Goal: Task Accomplishment & Management: Use online tool/utility

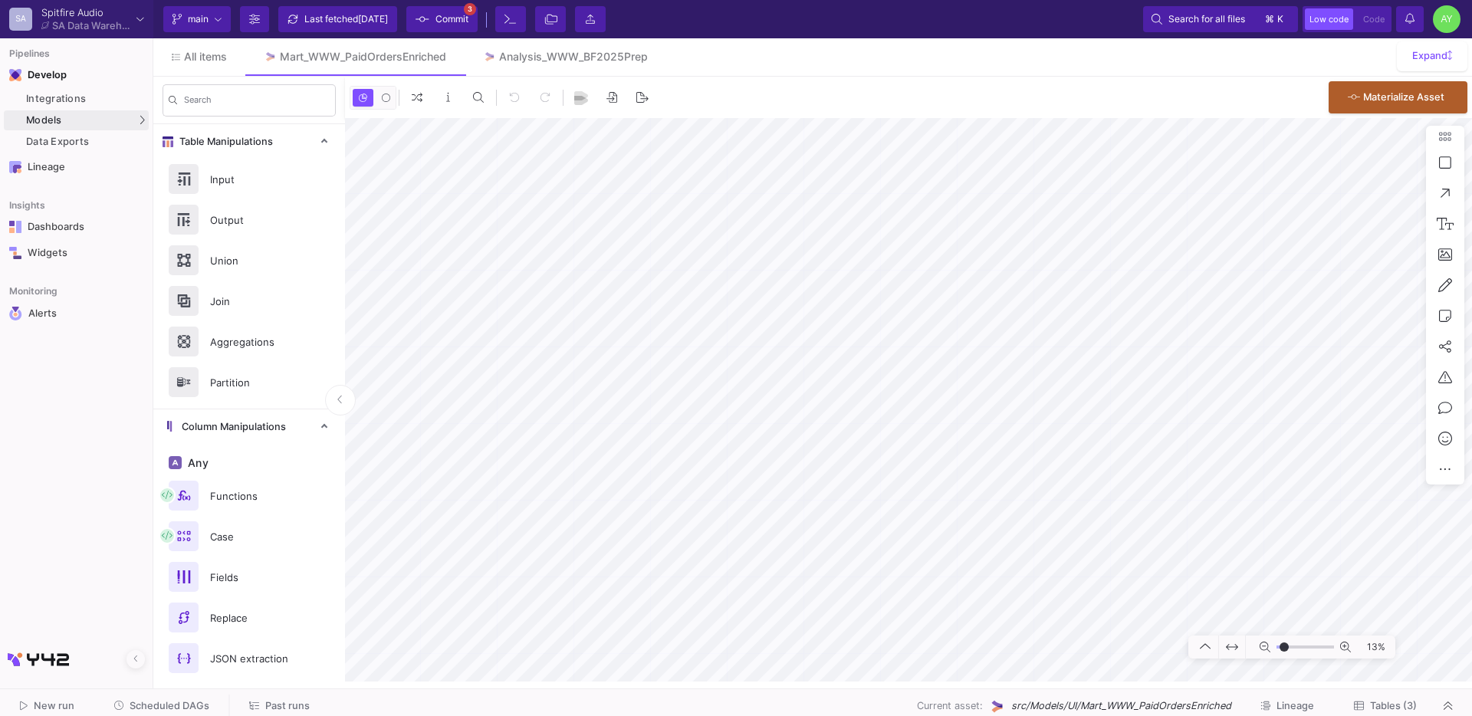
click at [170, 704] on span "Scheduled DAGs" at bounding box center [170, 705] width 80 height 11
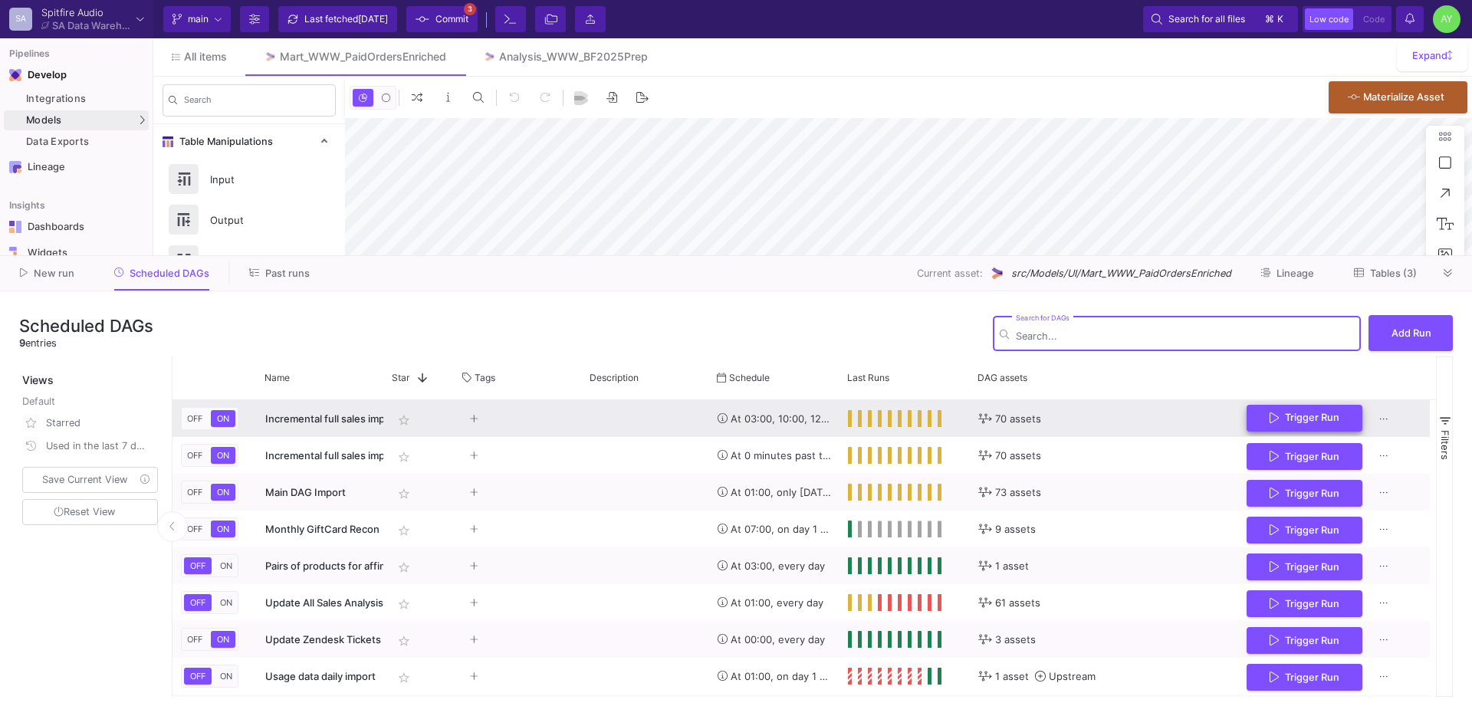
click at [1310, 416] on span "Trigger Run" at bounding box center [1312, 417] width 54 height 11
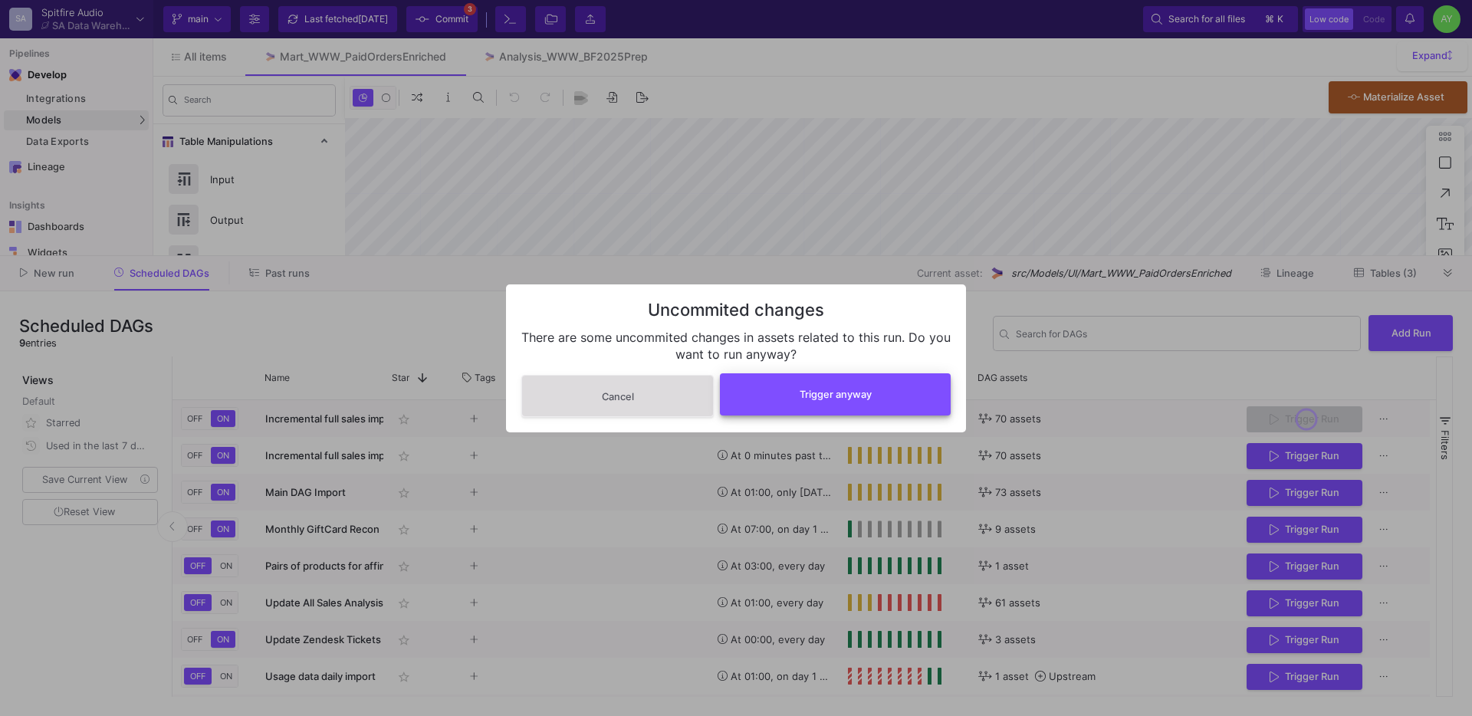
click at [845, 389] on span "Trigger anyway" at bounding box center [836, 394] width 72 height 11
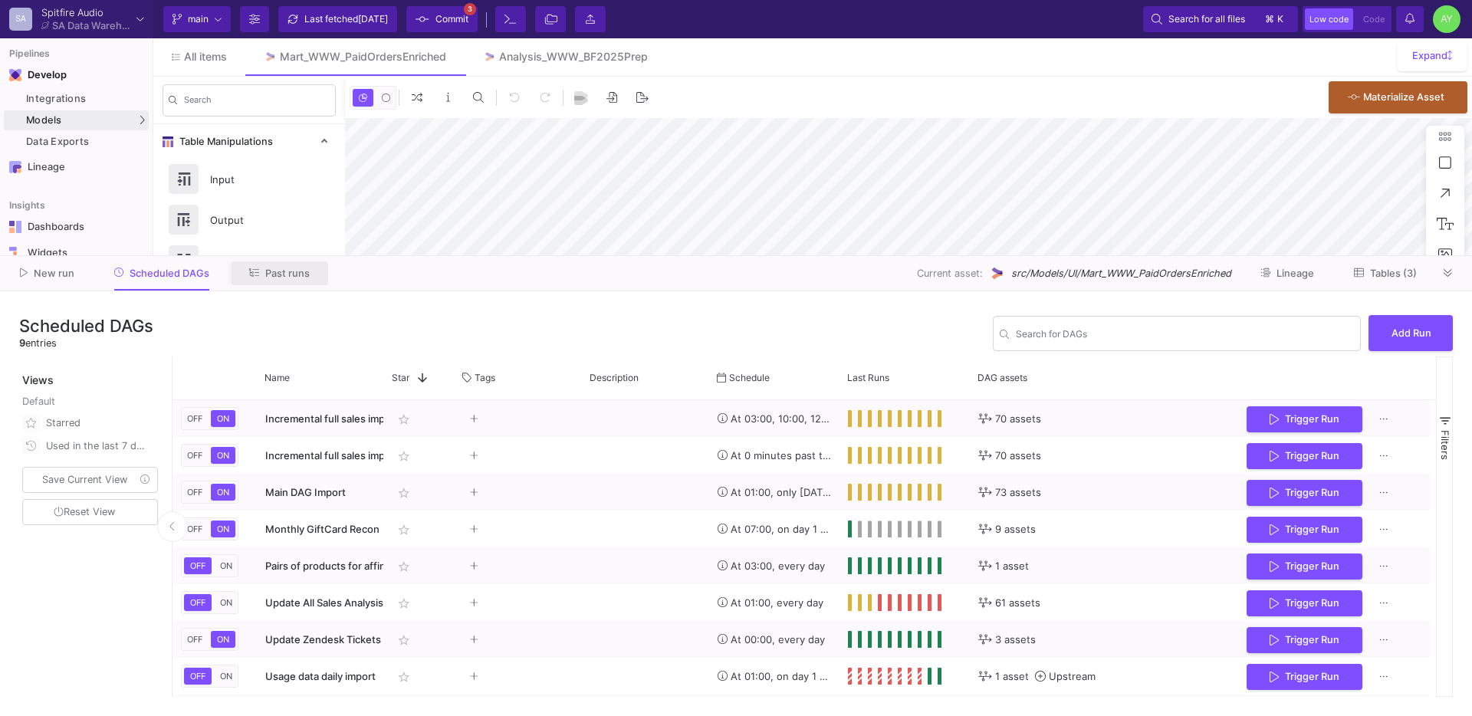
click at [291, 268] on span "Past runs" at bounding box center [287, 273] width 44 height 11
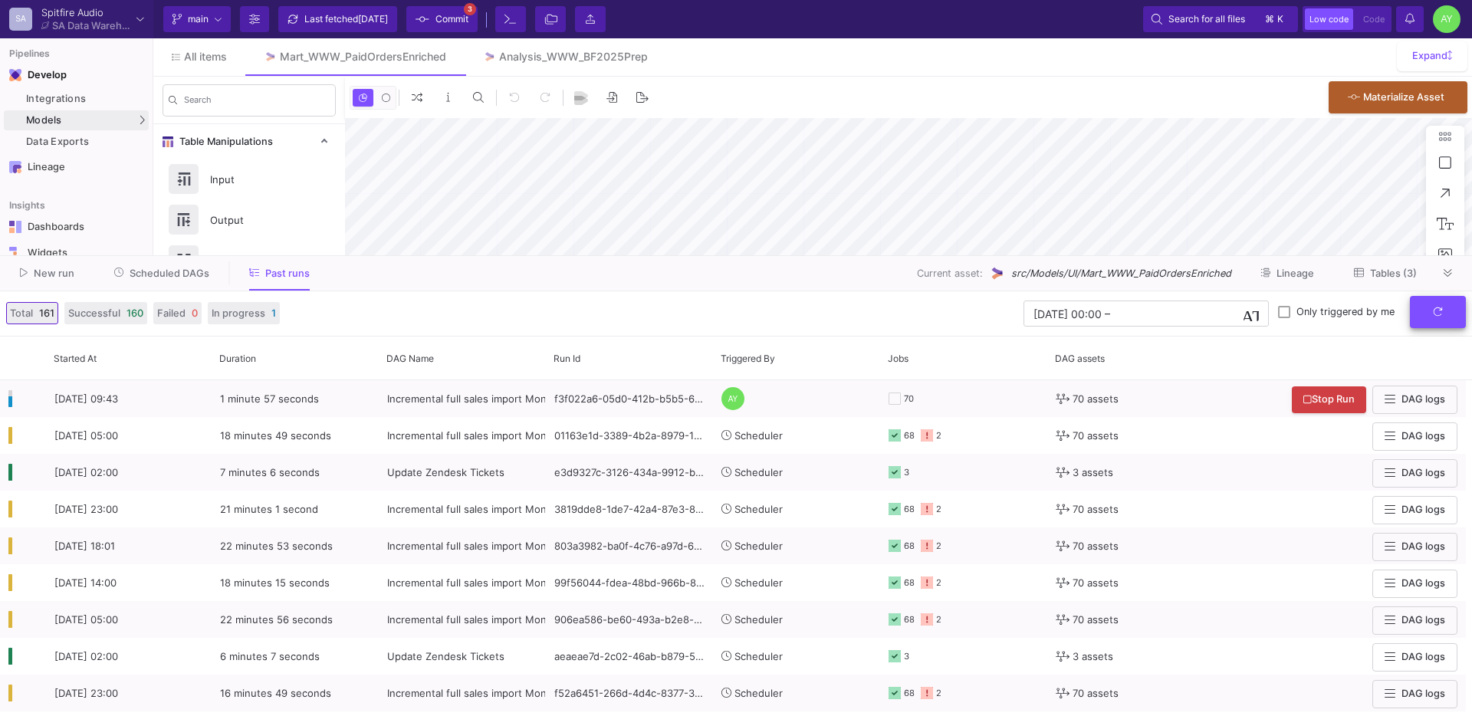
click at [1438, 316] on icon "submit" at bounding box center [1438, 312] width 10 height 10
click at [1443, 314] on button "submit" at bounding box center [1438, 312] width 56 height 33
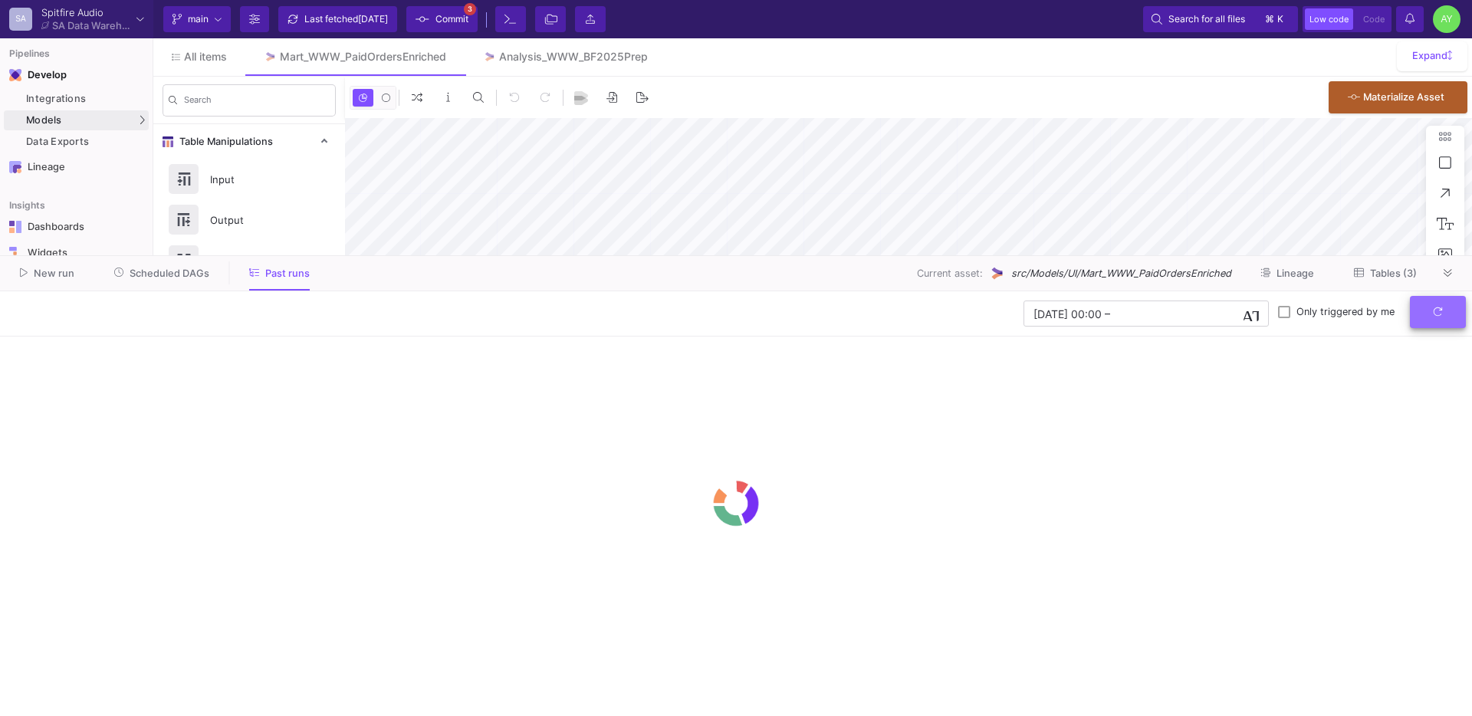
click at [1441, 316] on fa-icon "submit" at bounding box center [1438, 311] width 10 height 11
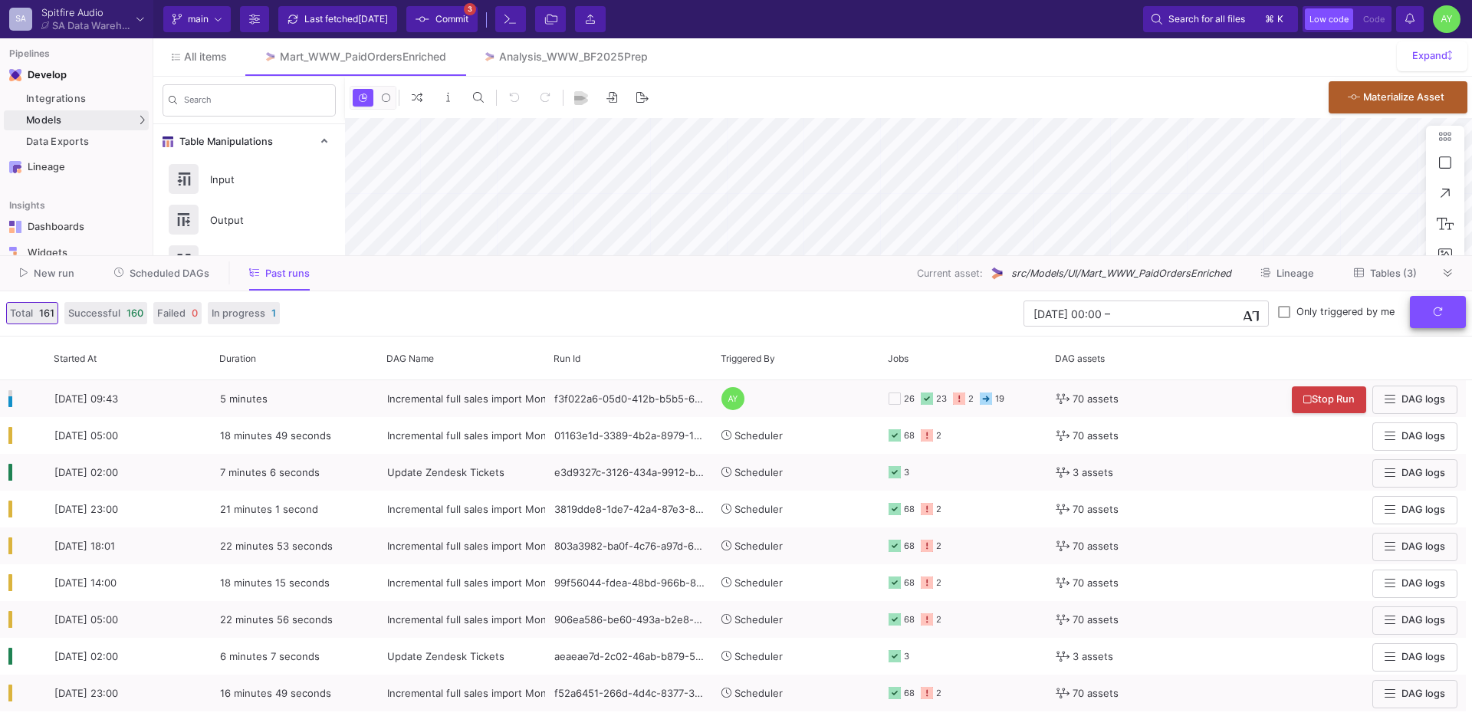
click at [1439, 320] on button "submit" at bounding box center [1438, 312] width 56 height 33
click at [1448, 316] on button "submit" at bounding box center [1438, 312] width 56 height 33
click at [1437, 317] on button "submit" at bounding box center [1438, 312] width 56 height 33
click at [1444, 322] on button "submit" at bounding box center [1438, 312] width 56 height 33
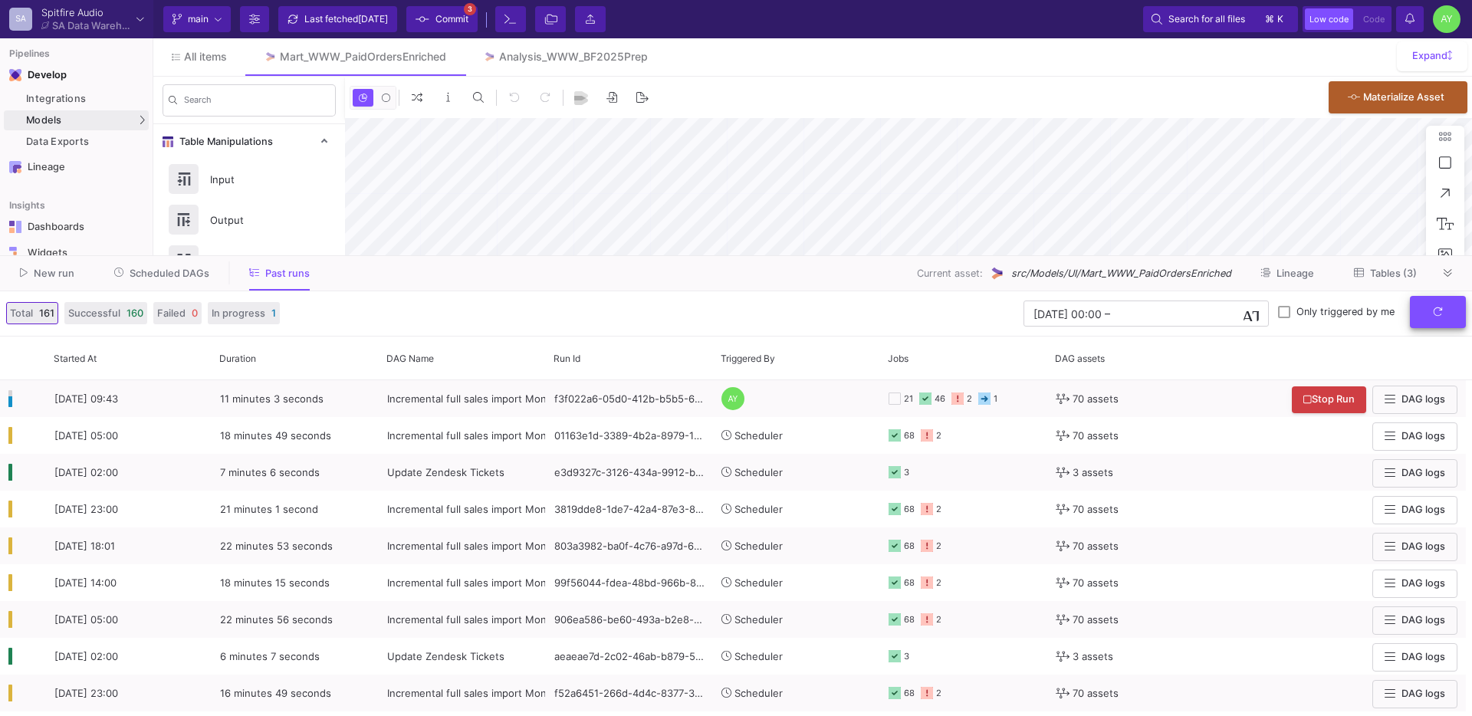
click at [1444, 322] on button "submit" at bounding box center [1438, 312] width 56 height 33
click at [1443, 309] on button "submit" at bounding box center [1438, 312] width 56 height 33
click at [1425, 305] on button "submit" at bounding box center [1438, 312] width 56 height 33
click at [1445, 317] on button "submit" at bounding box center [1438, 312] width 56 height 33
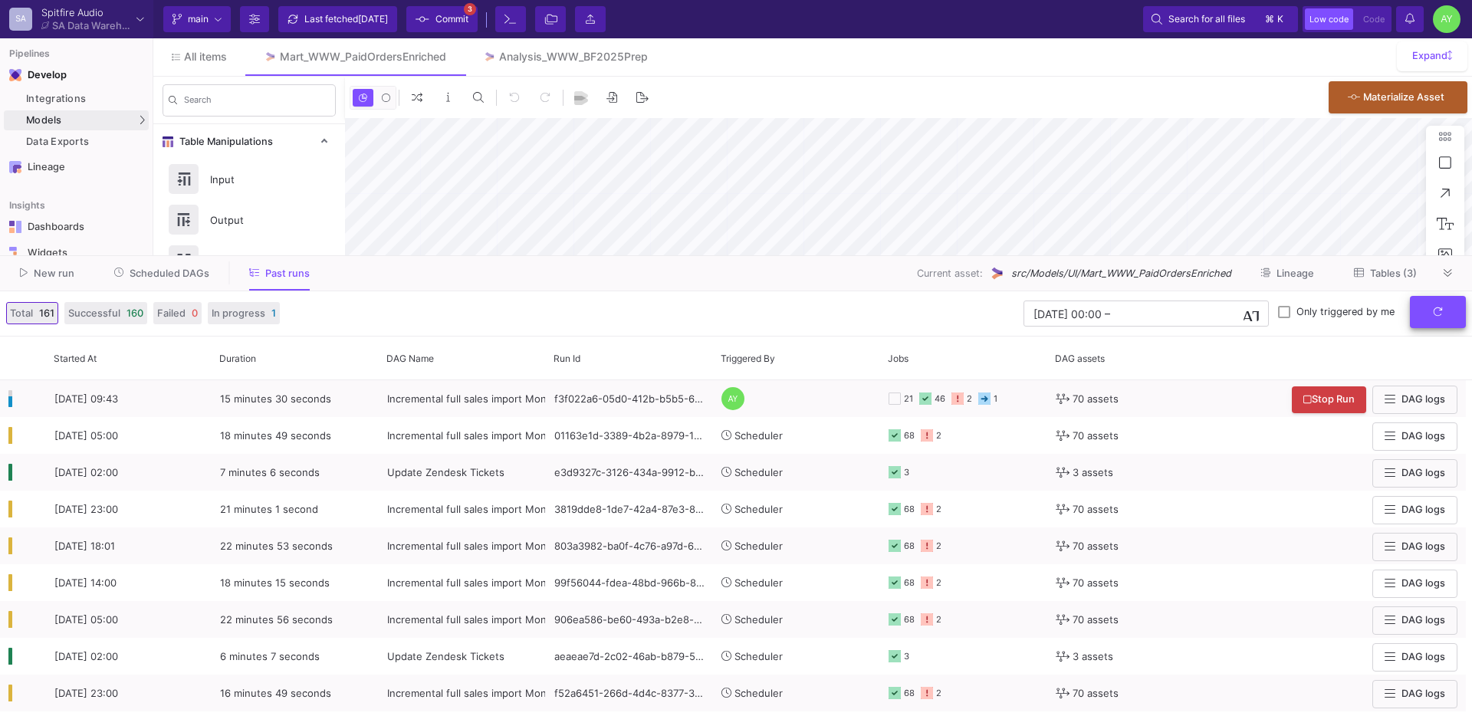
click at [1442, 315] on icon "submit" at bounding box center [1438, 312] width 10 height 10
click at [1437, 311] on icon "submit" at bounding box center [1438, 312] width 10 height 10
click at [1427, 309] on button "submit" at bounding box center [1438, 312] width 56 height 33
click at [1436, 328] on form "[DATE] 00:00 [DATE] 00:00 – End datetime [DATE] Only triggered by me" at bounding box center [1244, 313] width 442 height 33
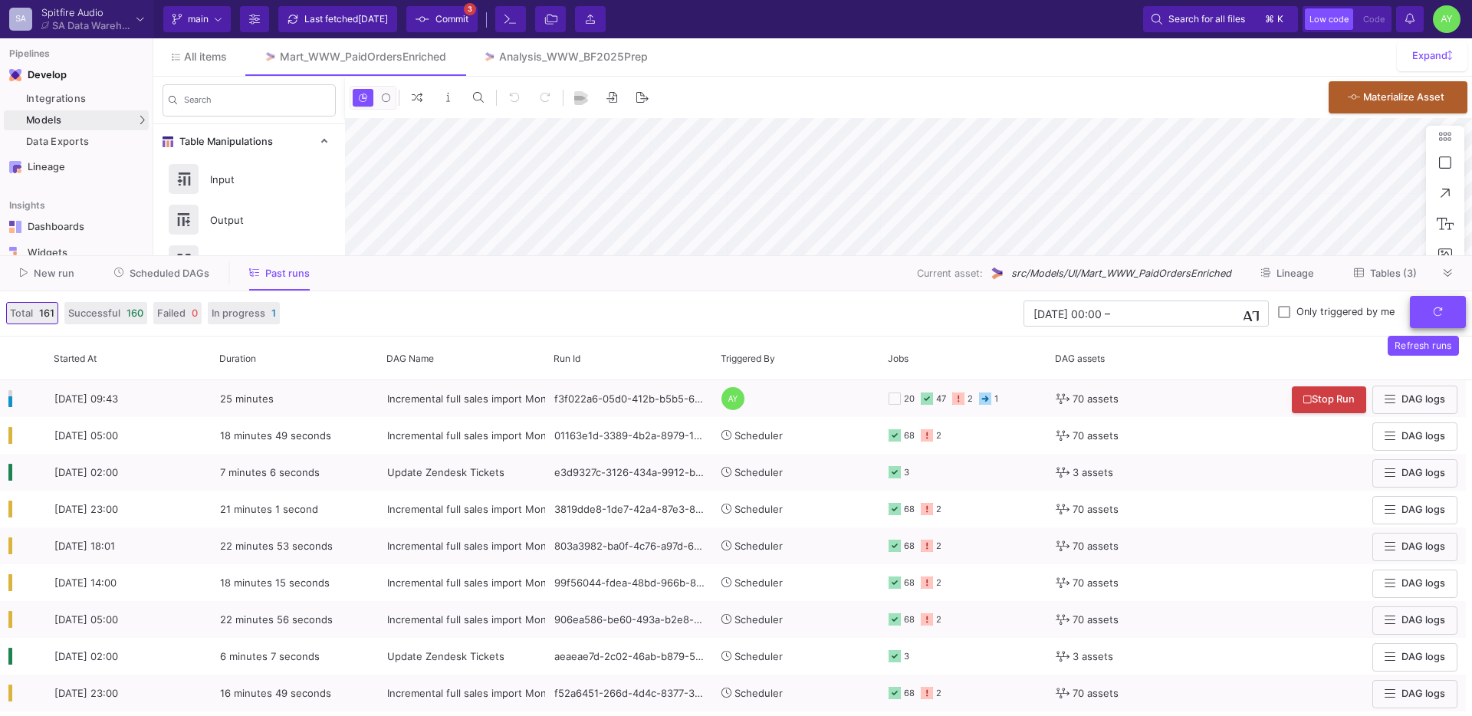
click at [1438, 318] on button "submit" at bounding box center [1438, 312] width 56 height 33
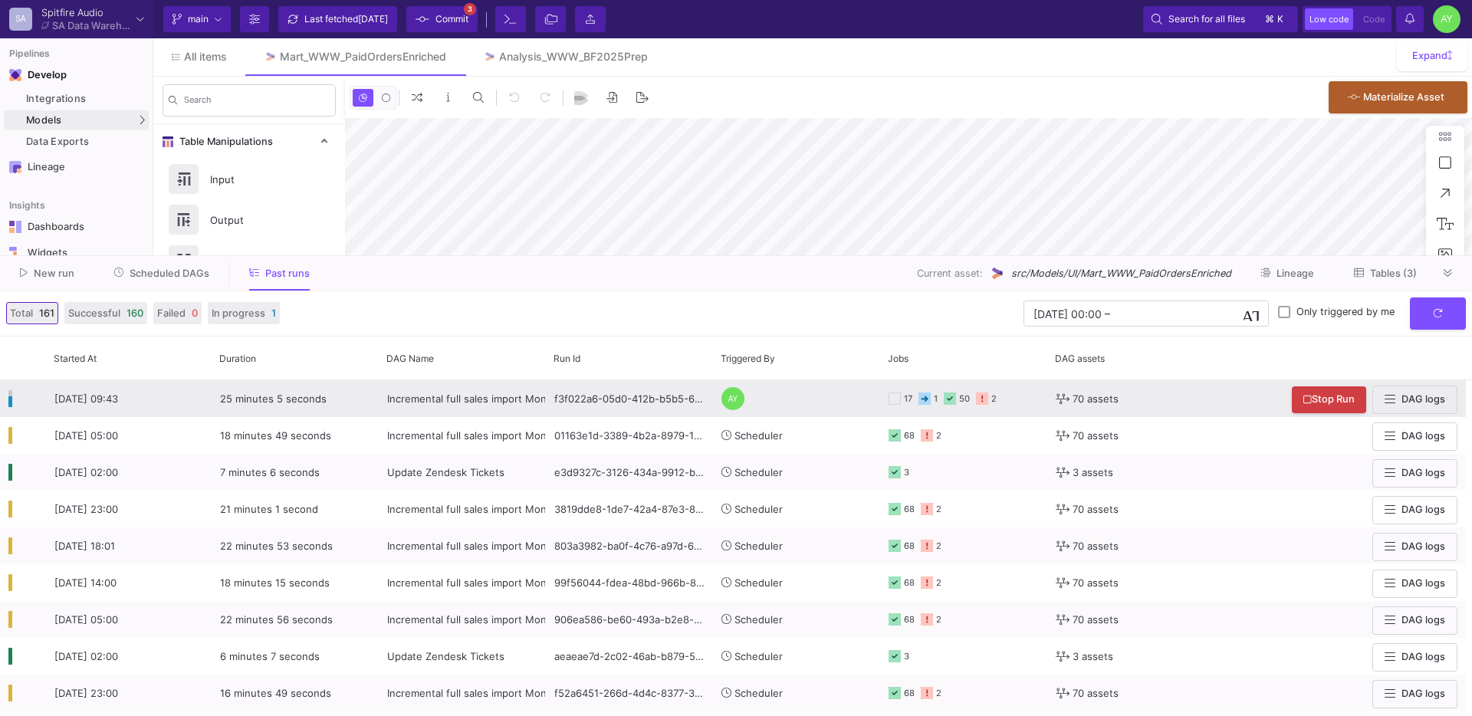
click at [787, 416] on y42-orchestration-triggered-by "AY" at bounding box center [796, 398] width 150 height 35
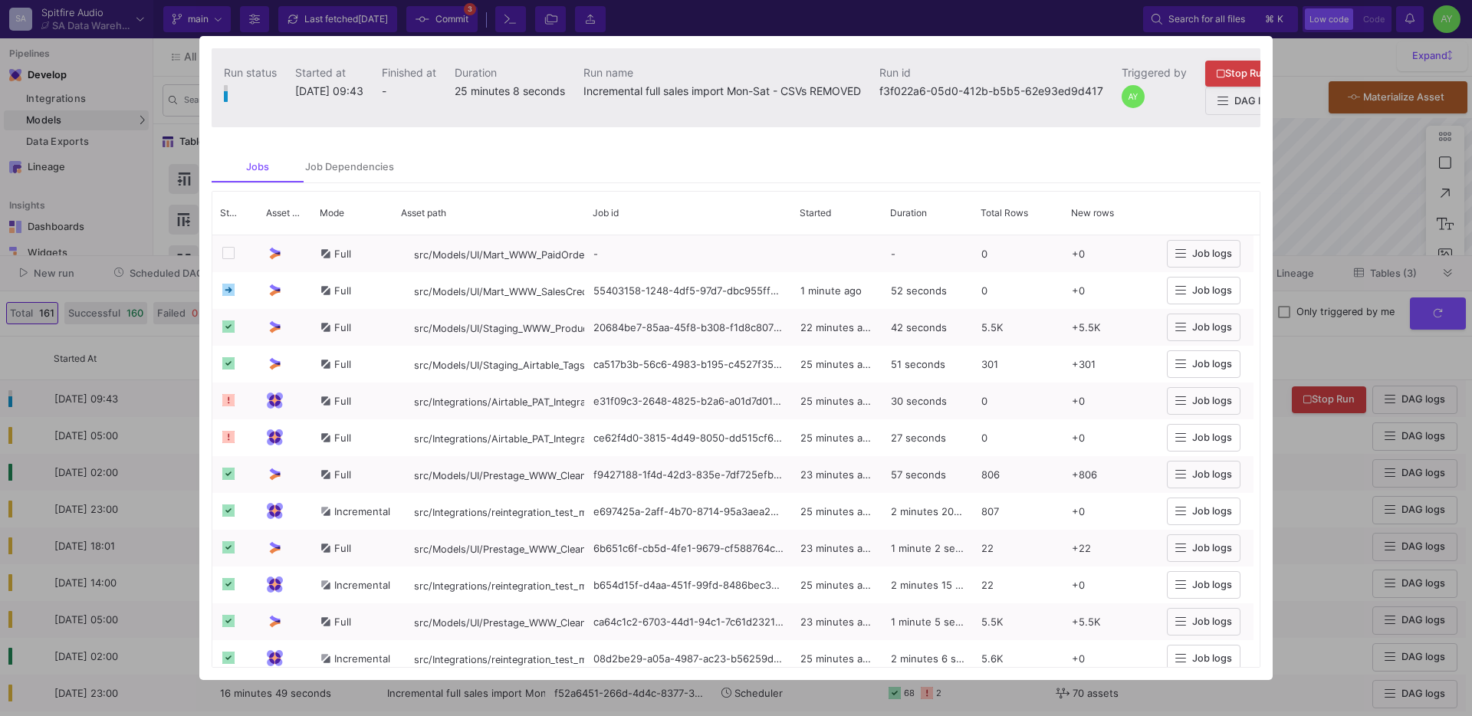
click at [1327, 304] on div at bounding box center [736, 358] width 1472 height 716
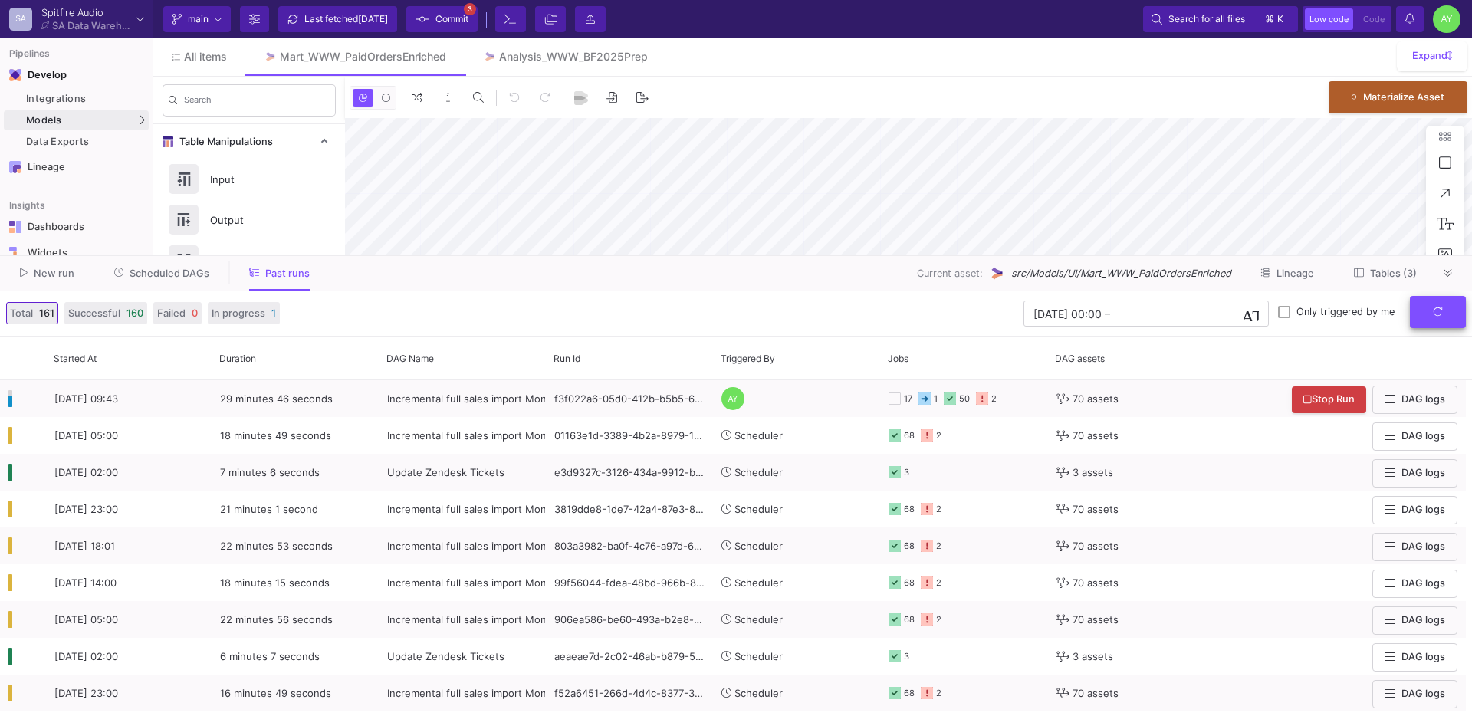
click at [1430, 300] on button "submit" at bounding box center [1438, 312] width 56 height 33
